Goal: Find contact information: Find contact information

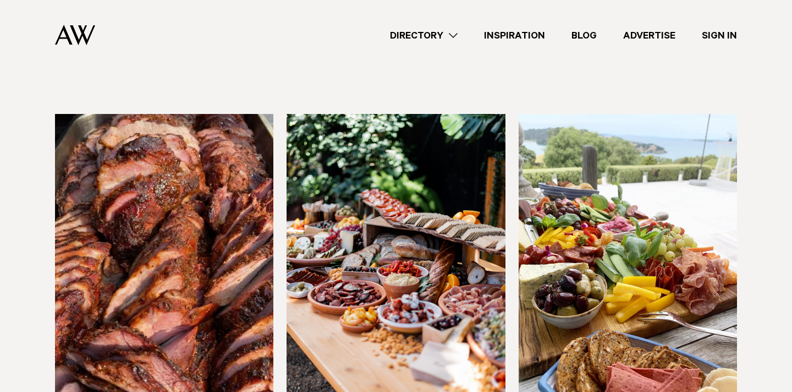
scroll to position [306, 0]
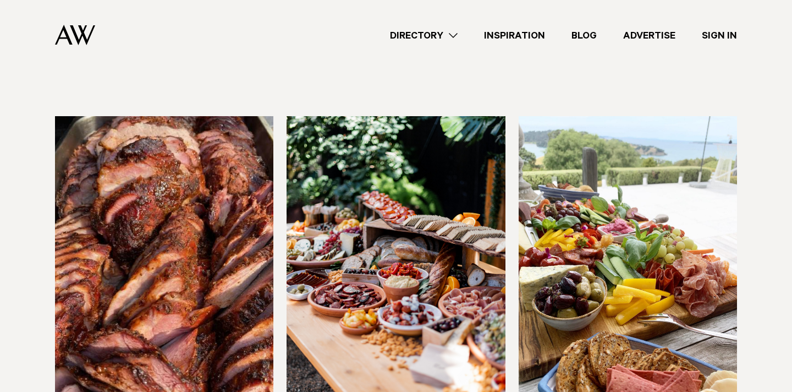
click at [330, 187] on img at bounding box center [396, 262] width 218 height 293
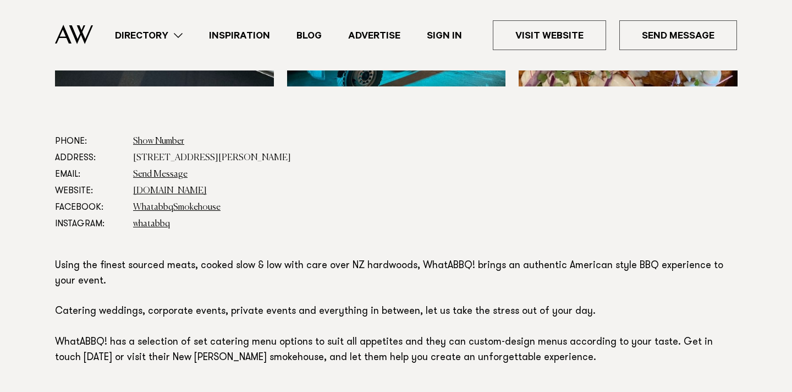
scroll to position [560, 0]
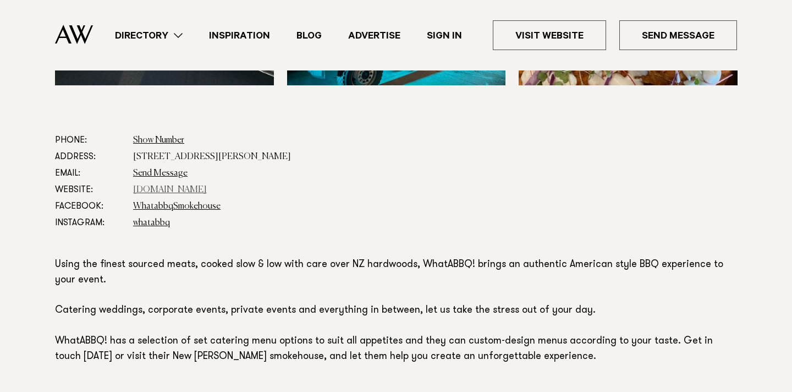
click at [188, 190] on link "[DOMAIN_NAME]" at bounding box center [170, 189] width 74 height 9
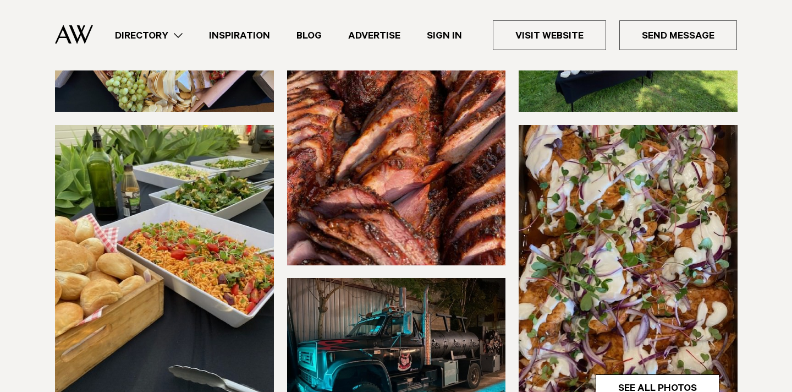
scroll to position [15, 0]
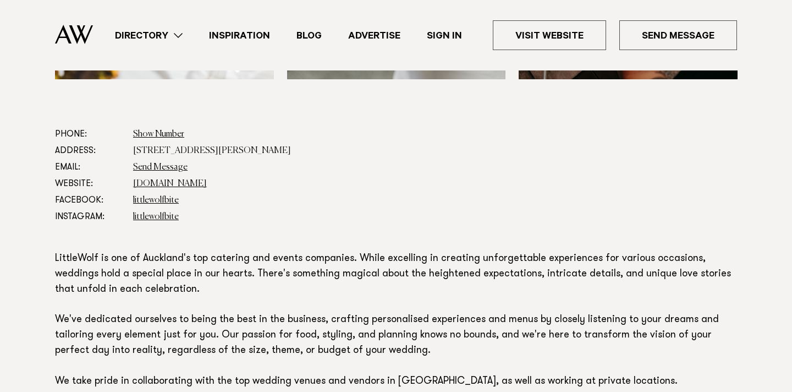
scroll to position [569, 0]
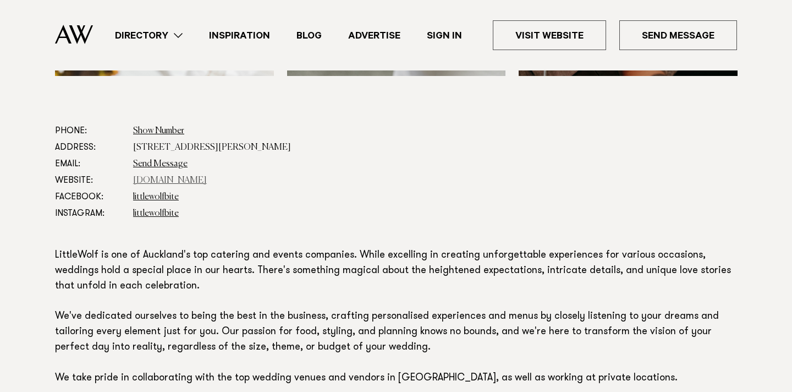
click at [207, 182] on link "www.littlewolfcatering.co.nz" at bounding box center [170, 180] width 74 height 9
